Goal: Book appointment/travel/reservation

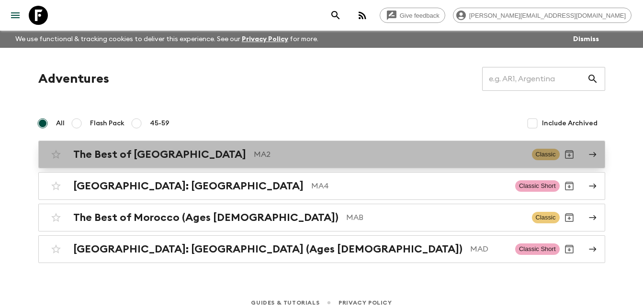
click at [139, 146] on div "The Best of Morocco MA2 Classic" at bounding box center [302, 154] width 513 height 19
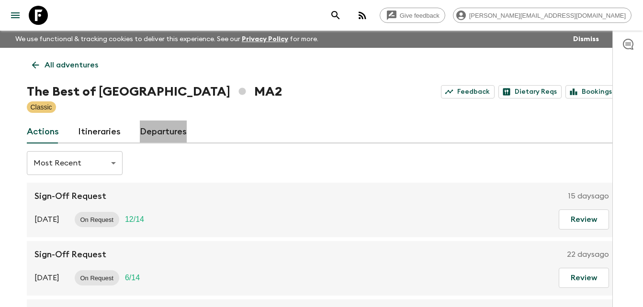
click at [164, 134] on link "Departures" at bounding box center [163, 132] width 47 height 23
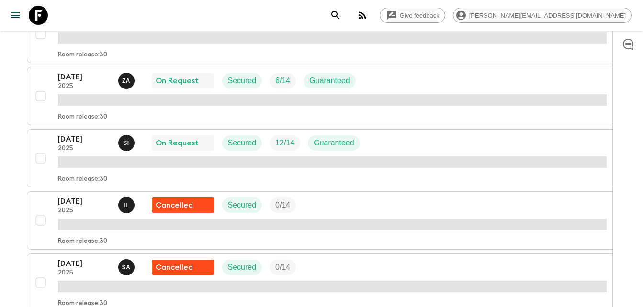
scroll to position [331, 0]
